Goal: Find specific page/section: Find specific page/section

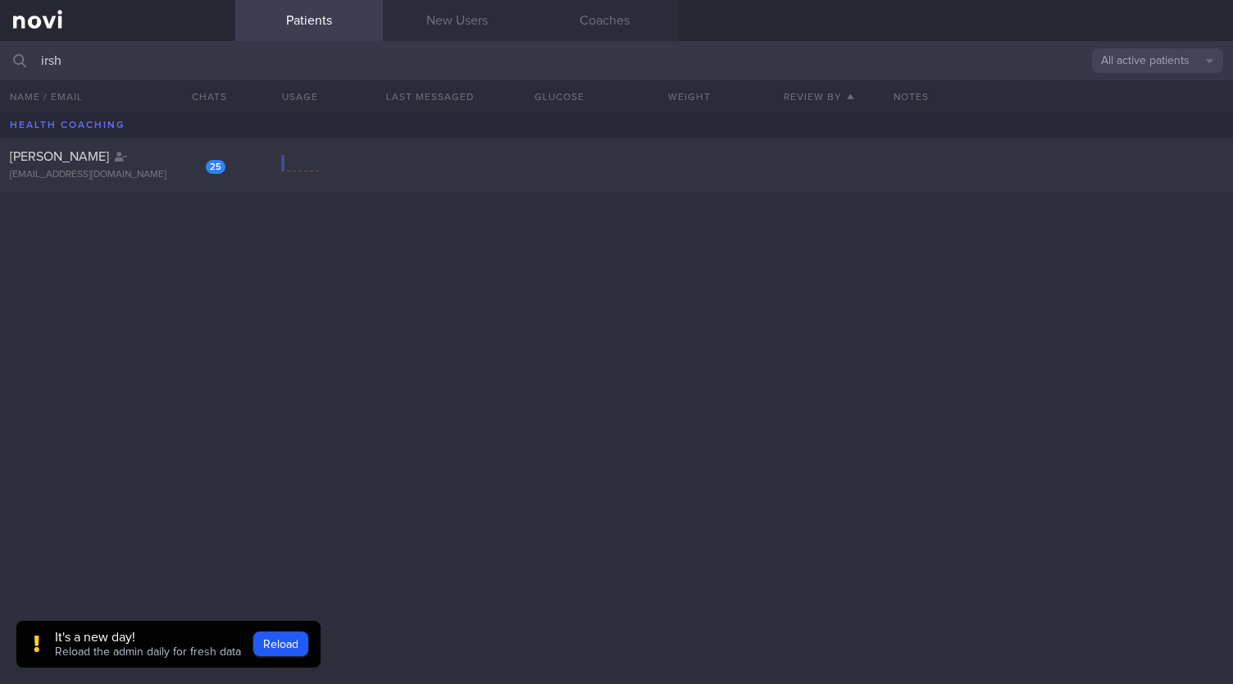
click at [259, 196] on div "25 Irshah Iraimi heyirshah@gmail.com" at bounding box center [616, 398] width 1233 height 570
click at [290, 168] on div at bounding box center [300, 165] width 38 height 20
select select "8"
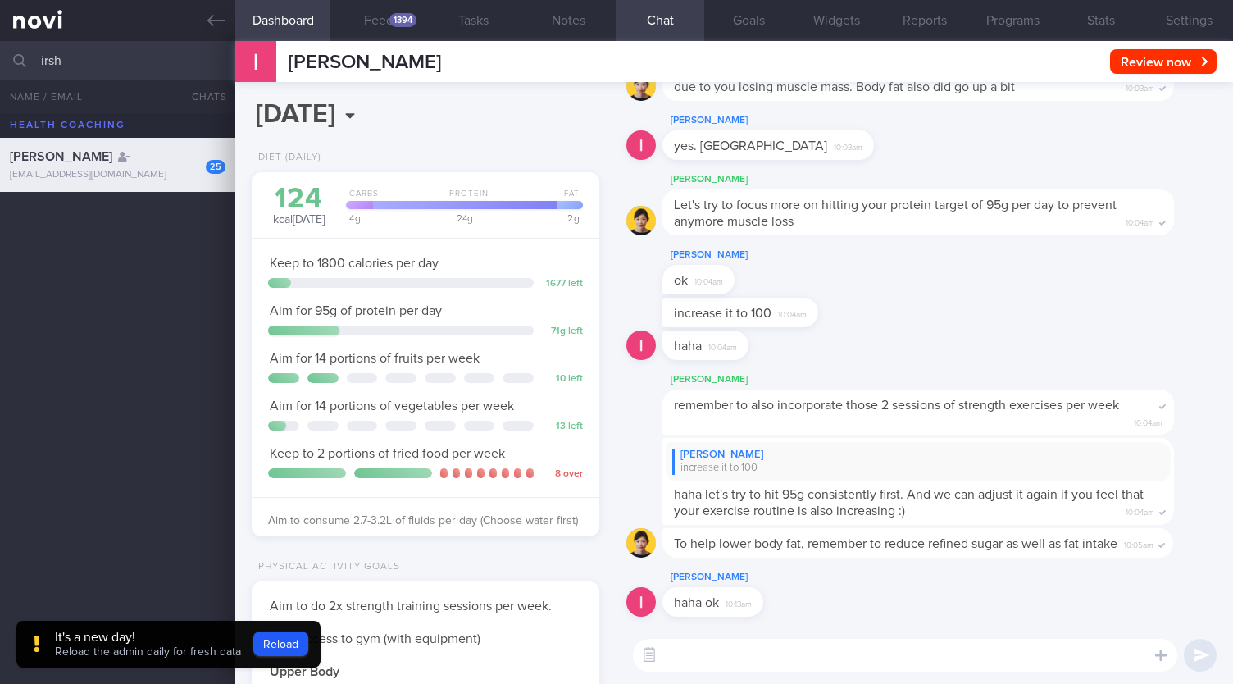
click at [292, 628] on div "It's a new day! Reload the admin daily for fresh data Reload" at bounding box center [168, 644] width 304 height 48
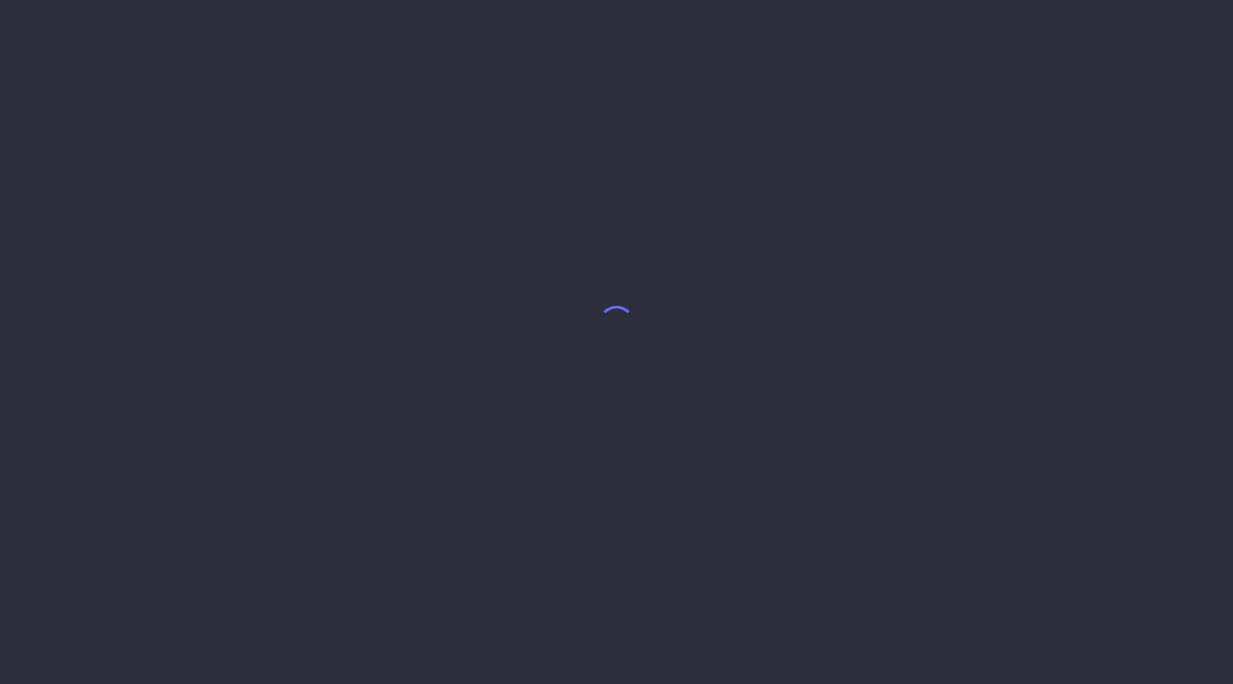
select select "8"
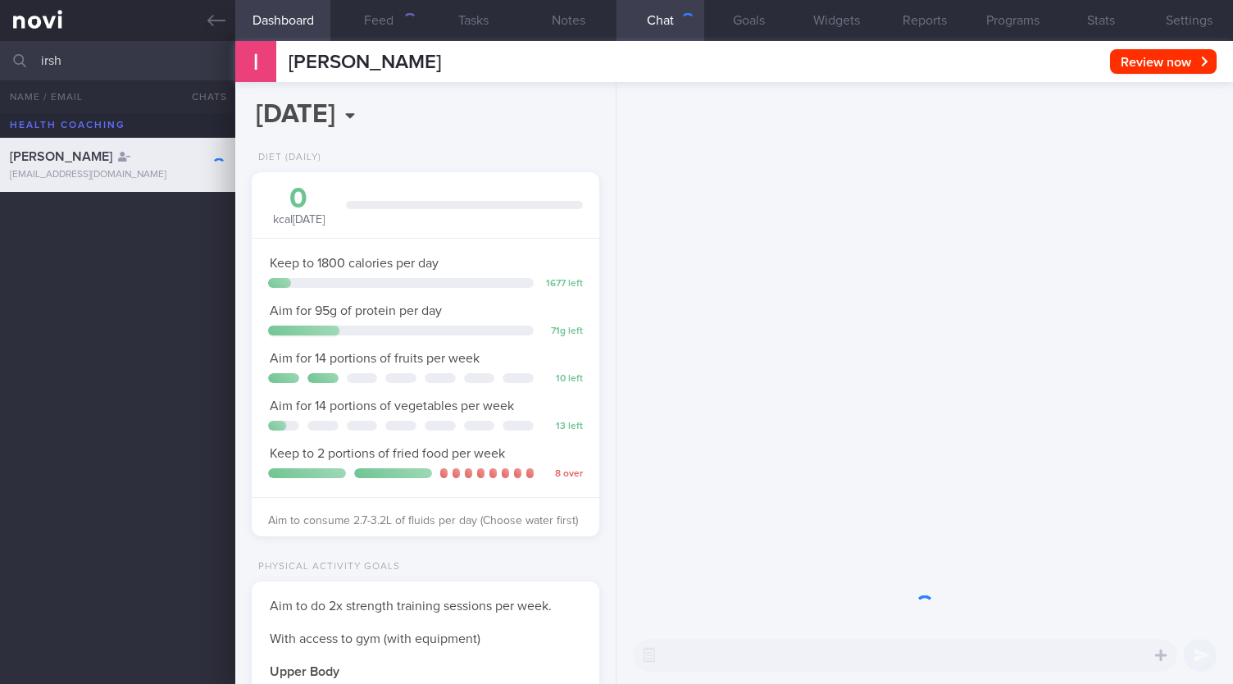
scroll to position [175, 305]
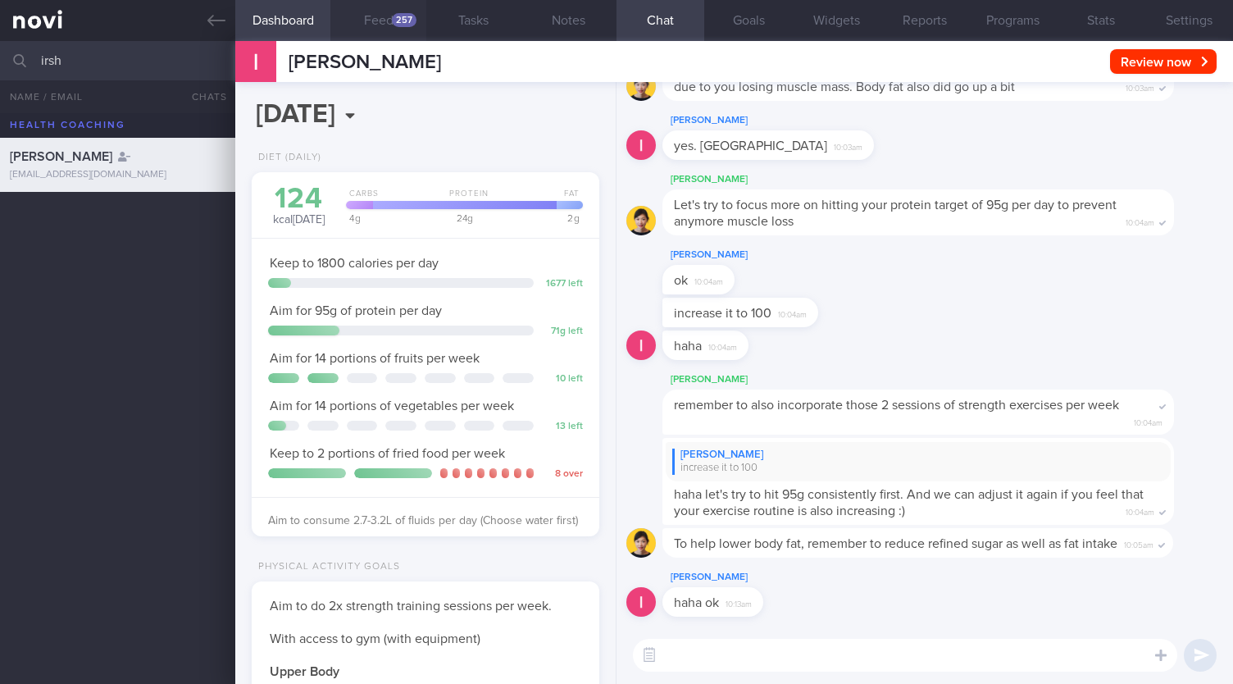
click at [392, 11] on button "Feed 257" at bounding box center [377, 20] width 95 height 41
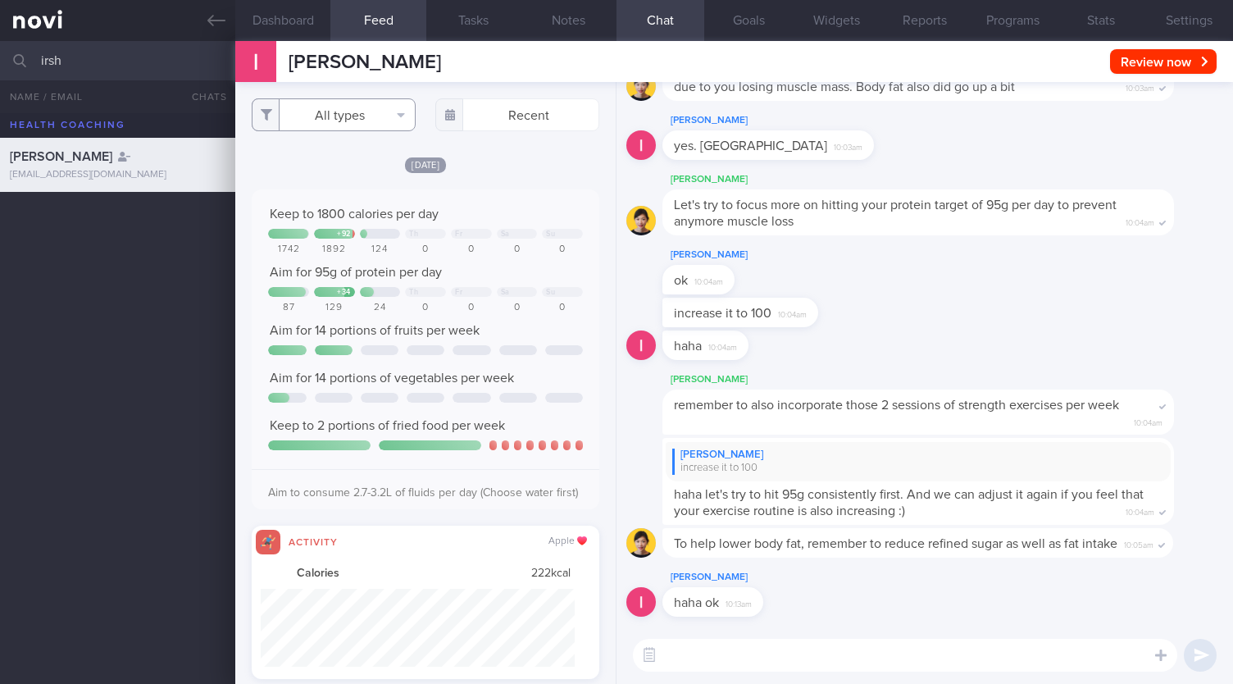
click at [346, 121] on button "All types" at bounding box center [334, 114] width 164 height 33
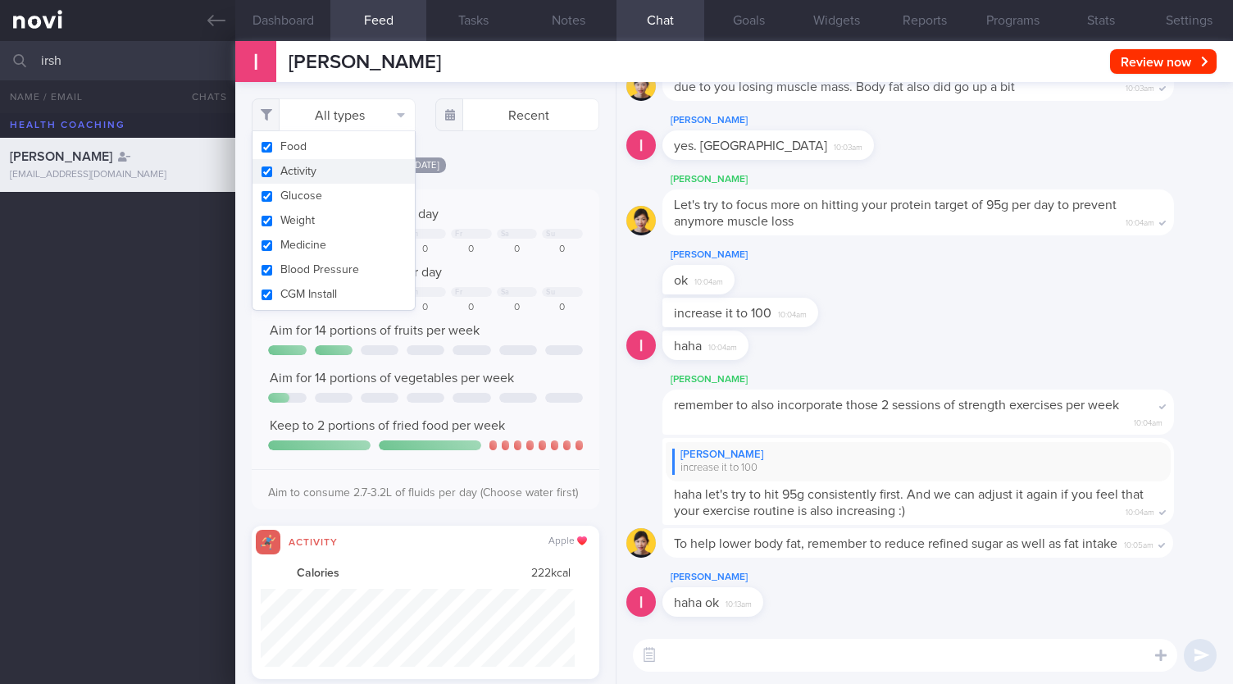
click at [315, 171] on button "Activity" at bounding box center [333, 171] width 162 height 25
checkbox input "false"
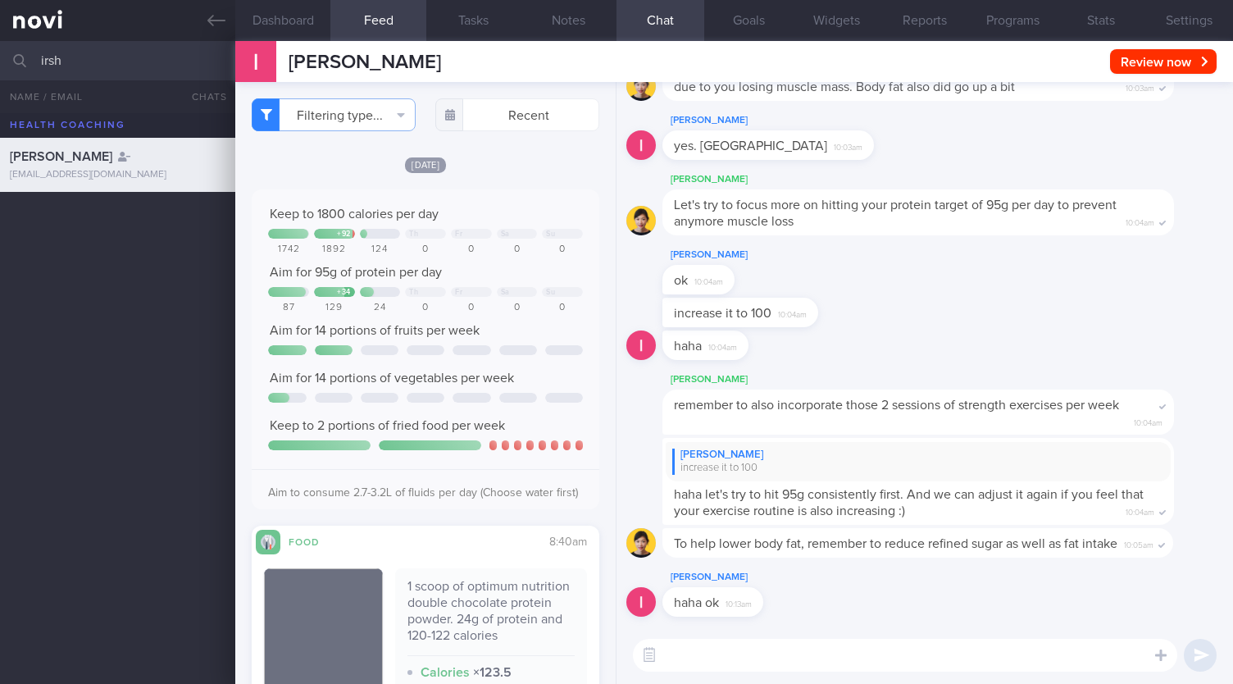
click at [180, 56] on input "irsh" at bounding box center [616, 60] width 1233 height 39
type input "i"
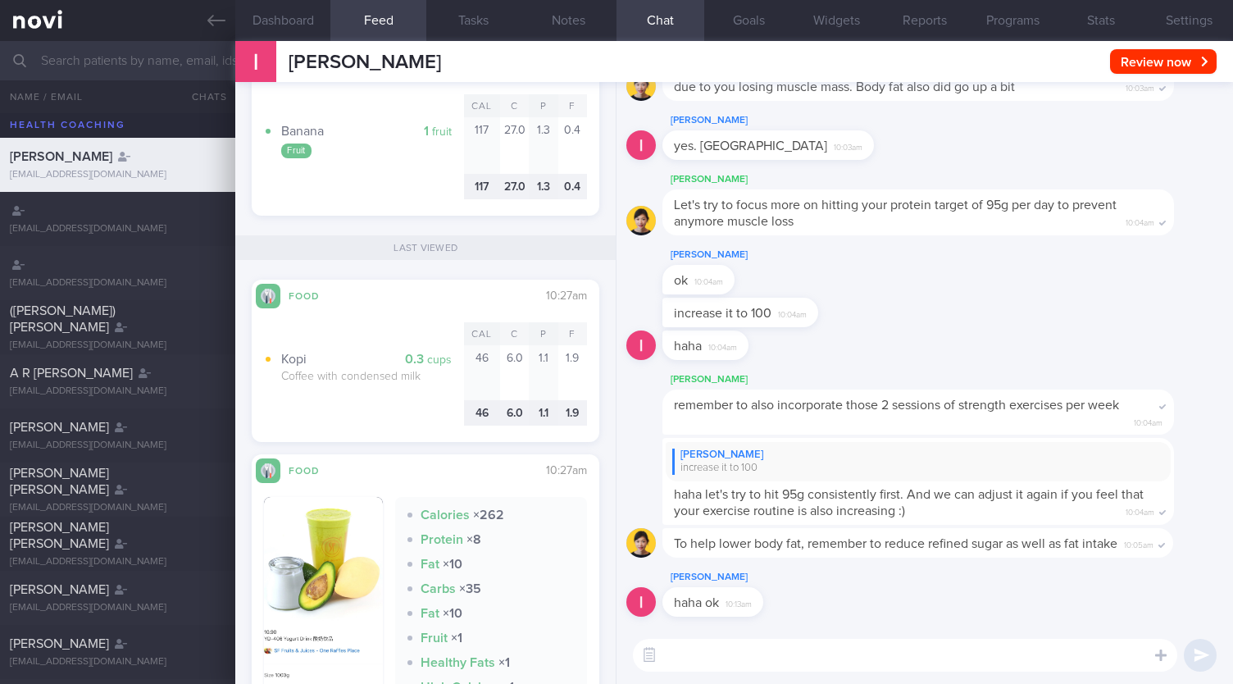
scroll to position [2053, 0]
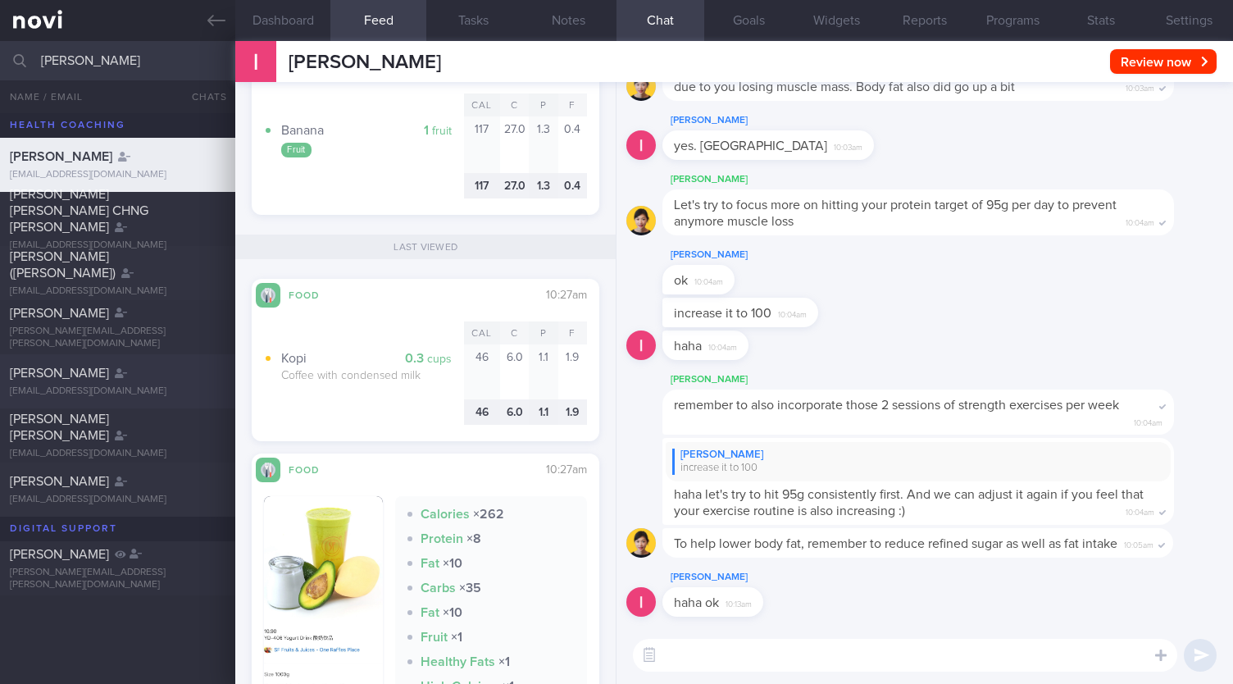
type input "[PERSON_NAME]"
click at [93, 387] on div "[EMAIL_ADDRESS][DOMAIN_NAME]" at bounding box center [118, 391] width 216 height 12
